Goal: Task Accomplishment & Management: Use online tool/utility

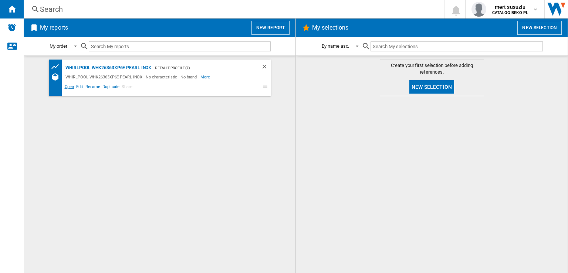
click at [73, 87] on span "Open" at bounding box center [70, 87] width 12 height 9
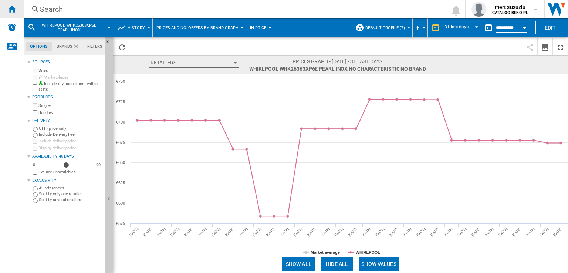
click at [16, 10] on ng-md-icon "Home" at bounding box center [11, 8] width 9 height 9
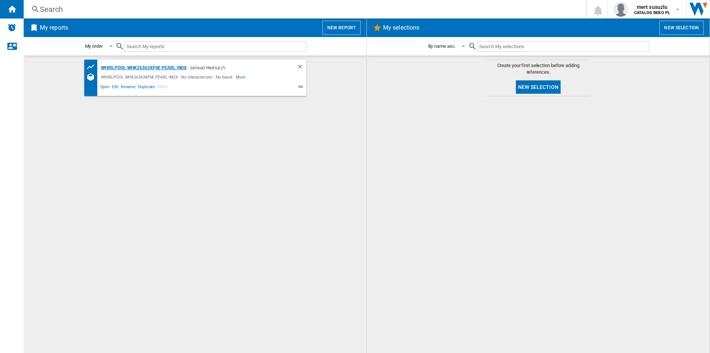
click at [176, 68] on div "WHIRLPOOL WHK26363XP6E PEARL INOX" at bounding box center [143, 67] width 88 height 9
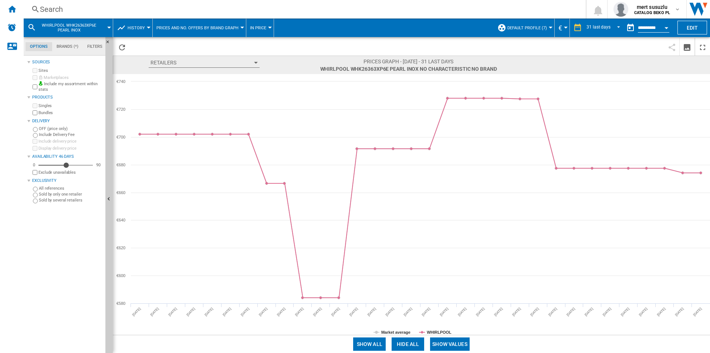
click at [106, 28] on button "WHIRLPOOL WHK26363XP6E PEARL INOX" at bounding box center [72, 27] width 67 height 18
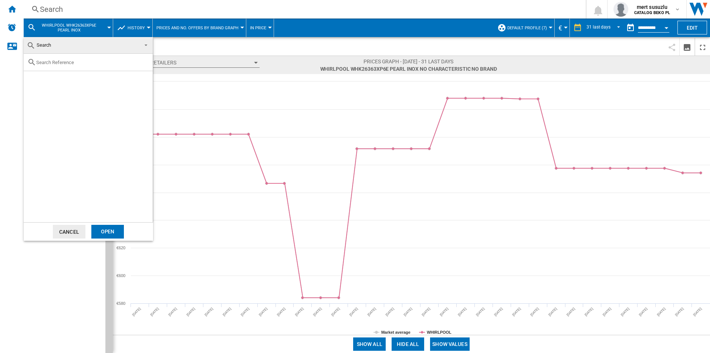
click at [61, 62] on input "text" at bounding box center [92, 63] width 113 height 6
click at [59, 29] on md-backdrop at bounding box center [355, 176] width 710 height 353
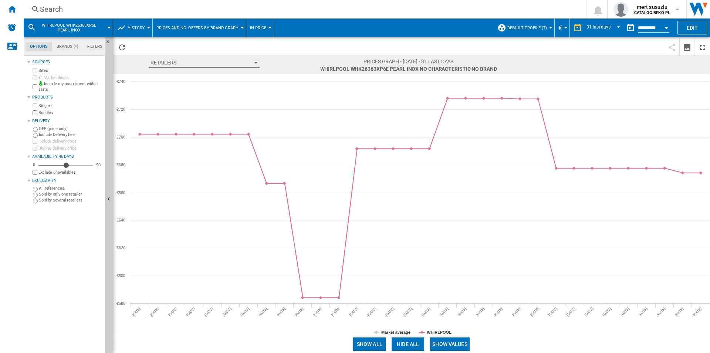
click at [62, 23] on span "WHIRLPOOL WHK26363XP6E PEARL INOX" at bounding box center [69, 28] width 60 height 10
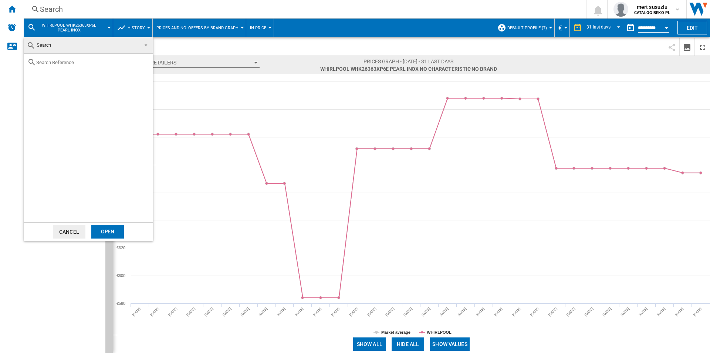
click at [57, 60] on input "text" at bounding box center [92, 63] width 113 height 6
paste input "WHKN 3253 B4E"
type input "WHKN 3253 B4E"
click at [34, 77] on div "Select" at bounding box center [32, 79] width 7 height 7
click at [105, 231] on div "Open" at bounding box center [107, 232] width 33 height 14
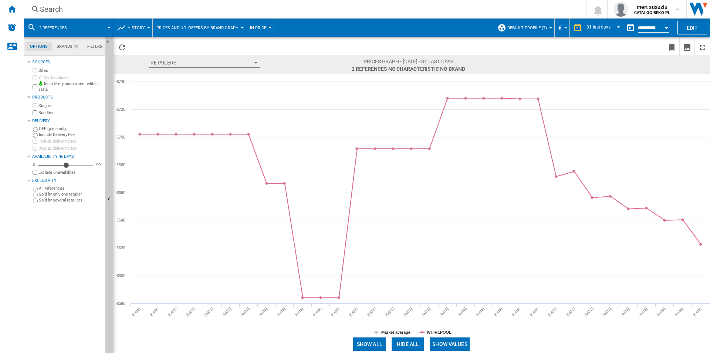
click at [110, 26] on md-menu "2 references" at bounding box center [69, 27] width 90 height 18
click at [56, 27] on span "2 references" at bounding box center [53, 28] width 28 height 5
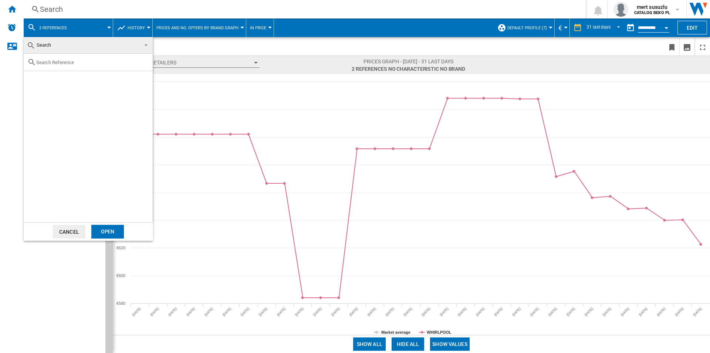
click at [74, 229] on button "Cancel" at bounding box center [69, 232] width 33 height 14
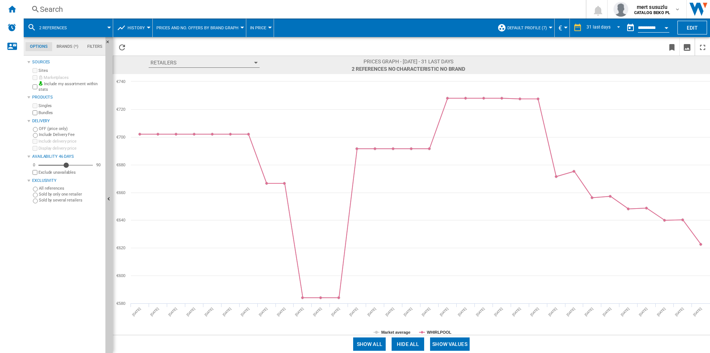
click at [54, 24] on button "2 references" at bounding box center [56, 27] width 35 height 18
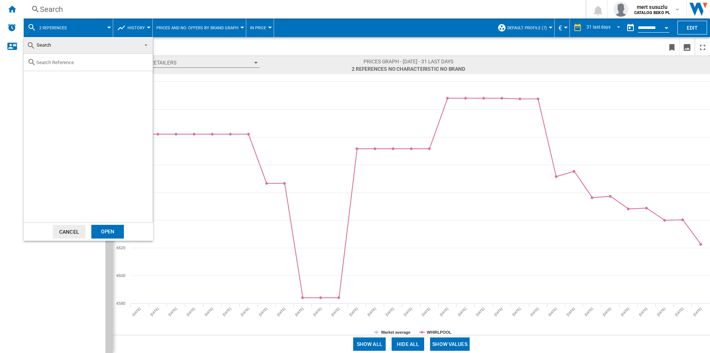
click at [145, 45] on span at bounding box center [143, 44] width 9 height 10
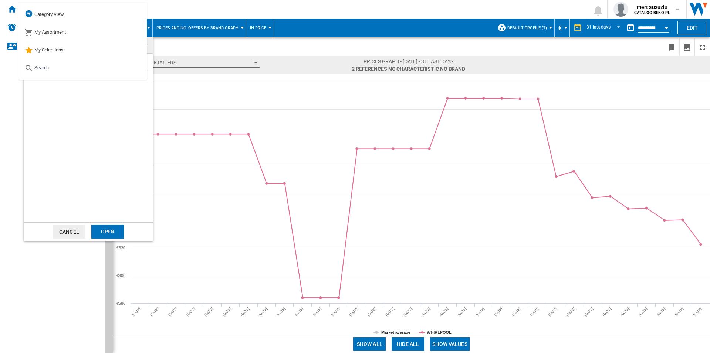
click at [71, 239] on md-dialog-actions "Cancel Open" at bounding box center [88, 231] width 129 height 18
click at [71, 232] on button "Cancel" at bounding box center [69, 232] width 33 height 14
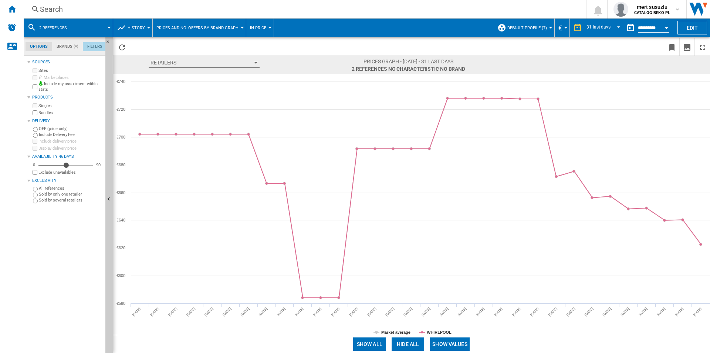
click at [102, 44] on md-tab-item "Filters" at bounding box center [95, 46] width 24 height 9
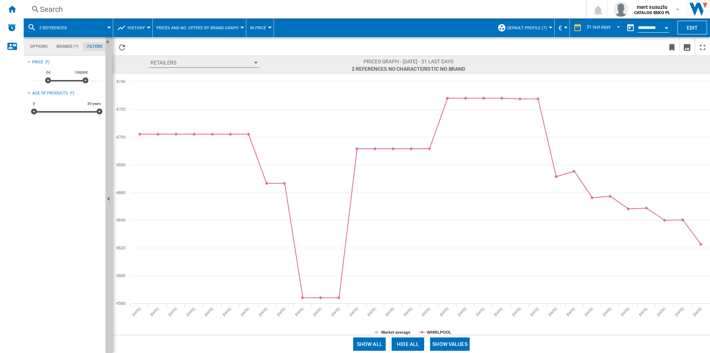
click at [37, 49] on md-tab-item "Options" at bounding box center [39, 46] width 27 height 9
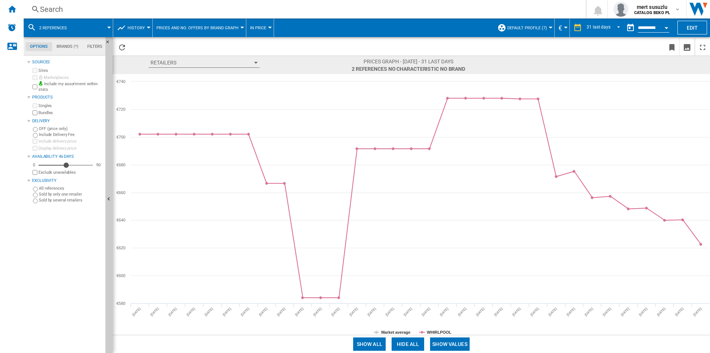
scroll to position [9, 0]
click at [568, 30] on button "Edit" at bounding box center [693, 28] width 30 height 14
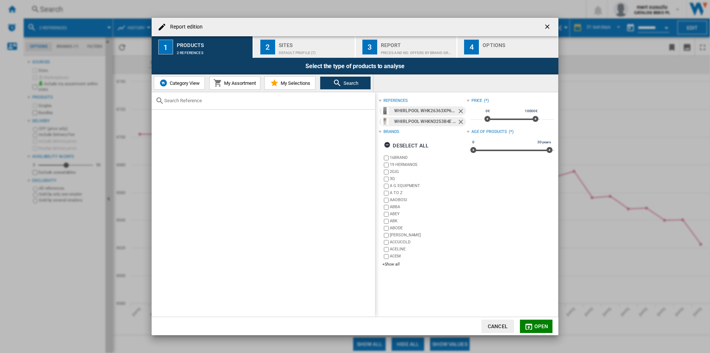
click at [459, 113] on ng-md-icon "Remove" at bounding box center [461, 111] width 9 height 9
click at [534, 273] on button "Open" at bounding box center [536, 325] width 33 height 13
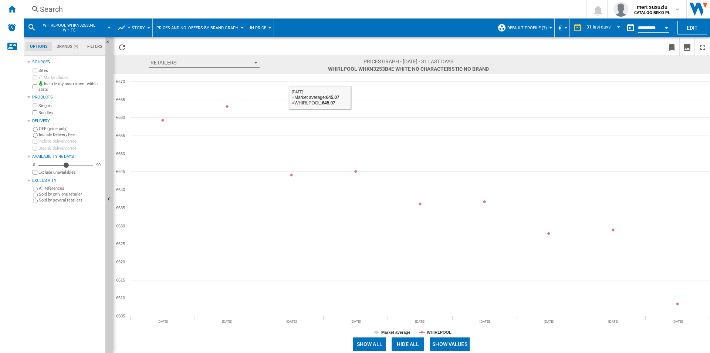
click at [343, 50] on span at bounding box center [263, 46] width 268 height 17
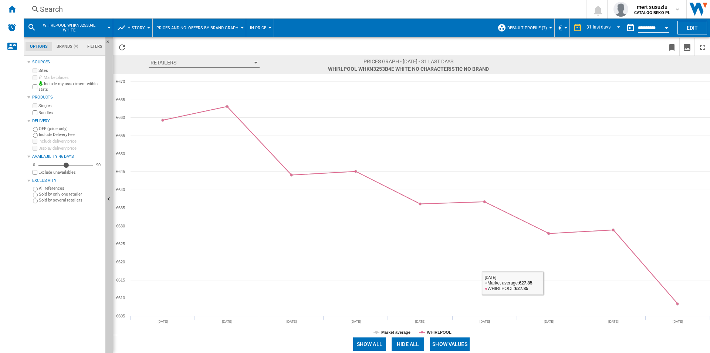
click at [462, 273] on button "Show values" at bounding box center [450, 343] width 40 height 13
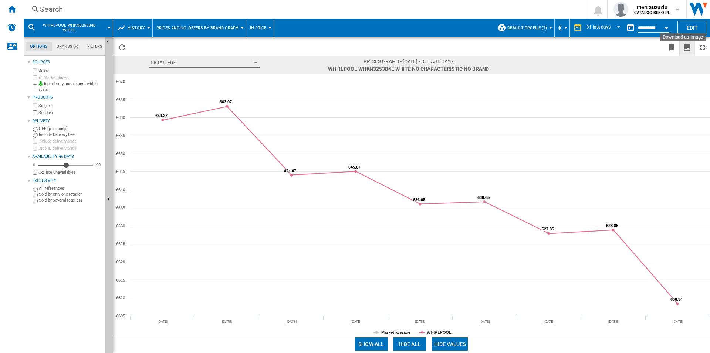
click at [568, 48] on ng-md-icon "Download as image" at bounding box center [687, 47] width 9 height 9
